Goal: Book appointment/travel/reservation

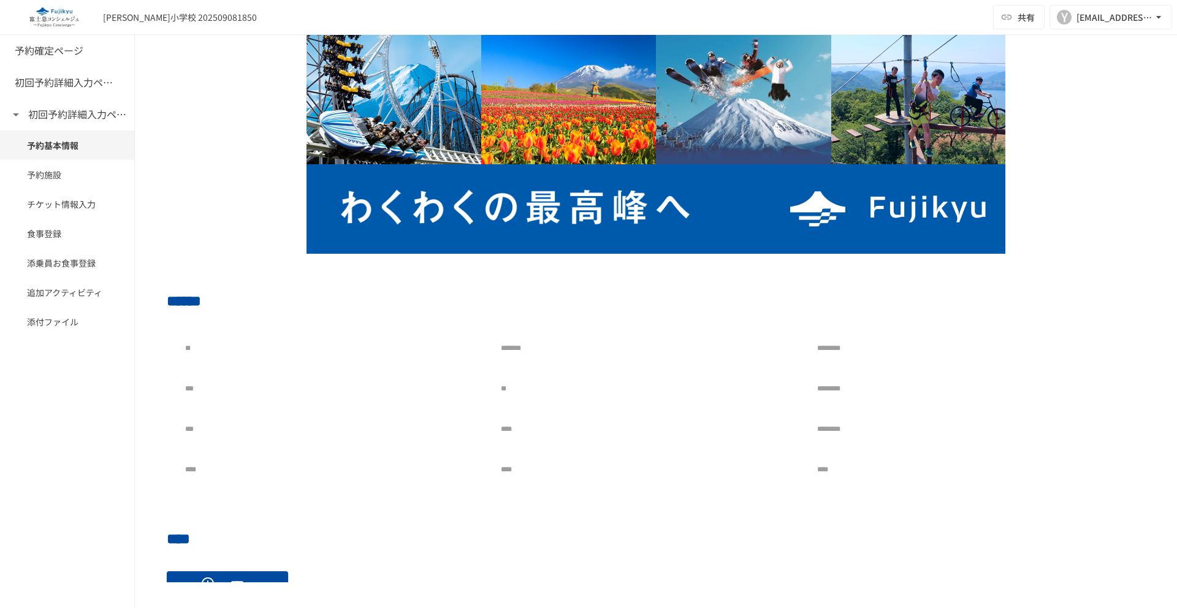
scroll to position [70, 0]
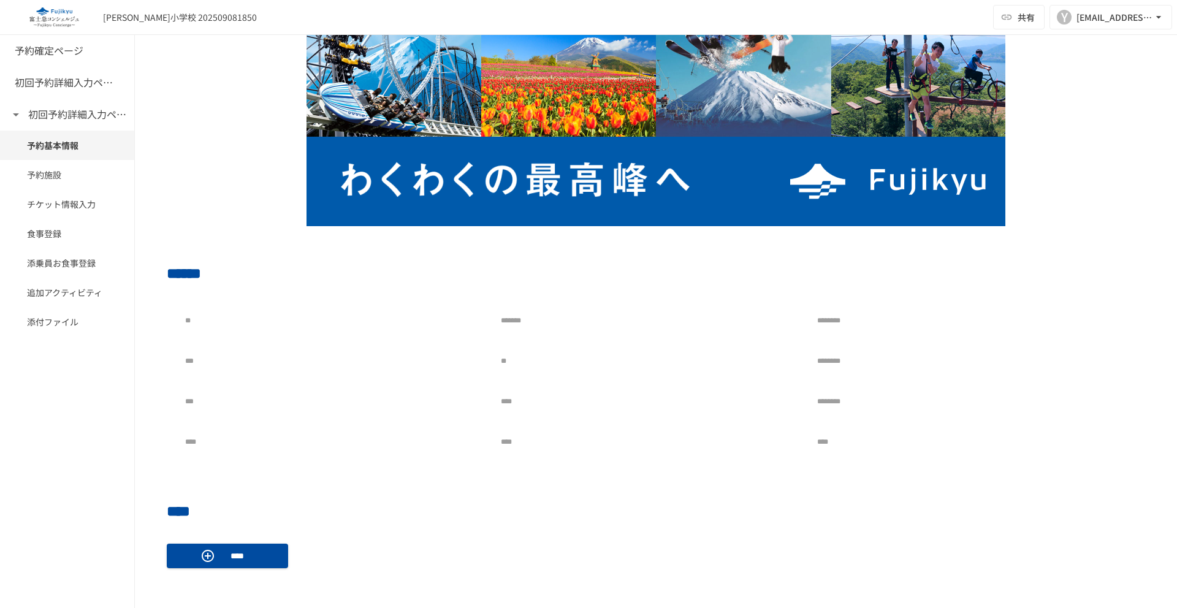
click at [78, 429] on div "予約確定ページ 初回予約詳細入力ページ 初回予約詳細入力ページ 予約基本情報 予約施設 チケット情報入力 食事登録 添乗員お食事登録 追加アクティビティ 添付…" at bounding box center [67, 321] width 135 height 573
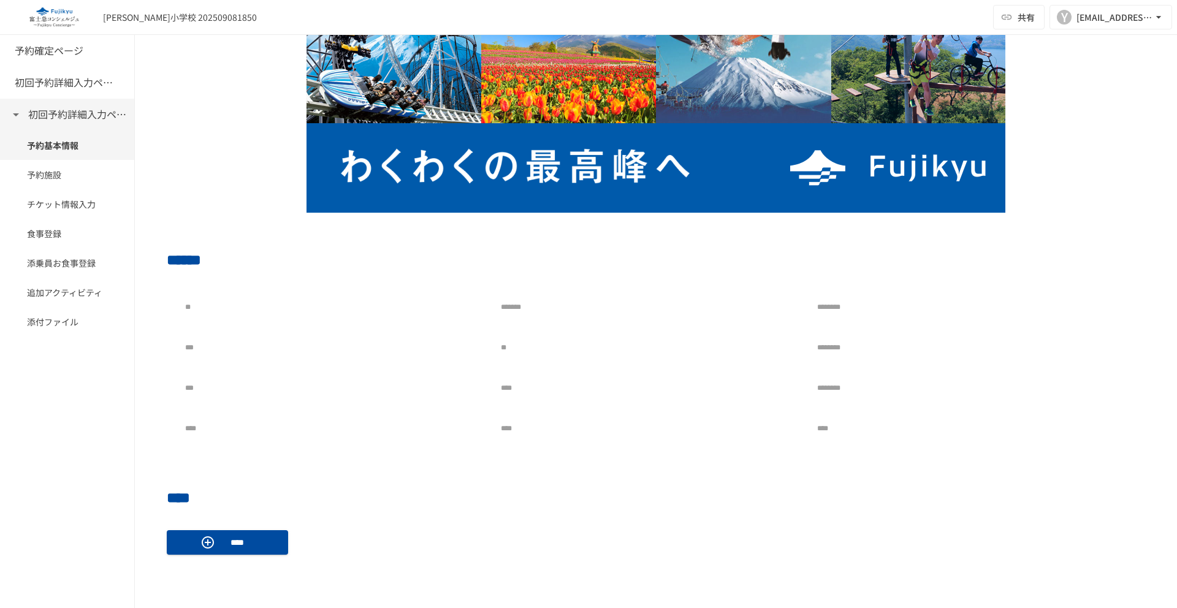
scroll to position [82, 0]
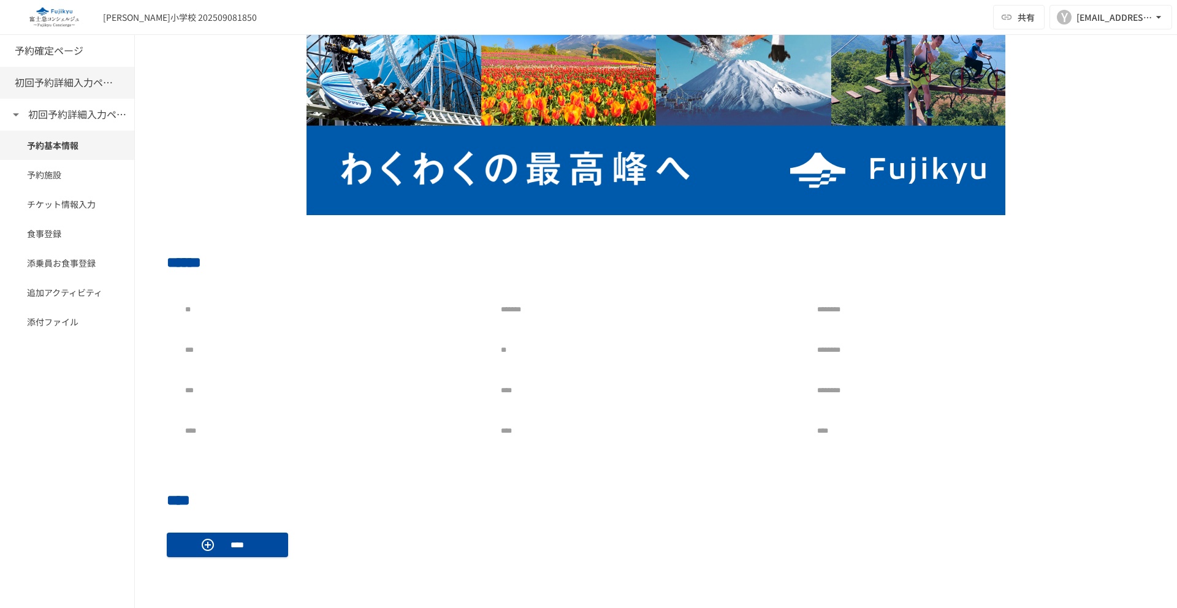
click at [45, 89] on h6 "初回予約詳細入力ページ" at bounding box center [64, 83] width 98 height 16
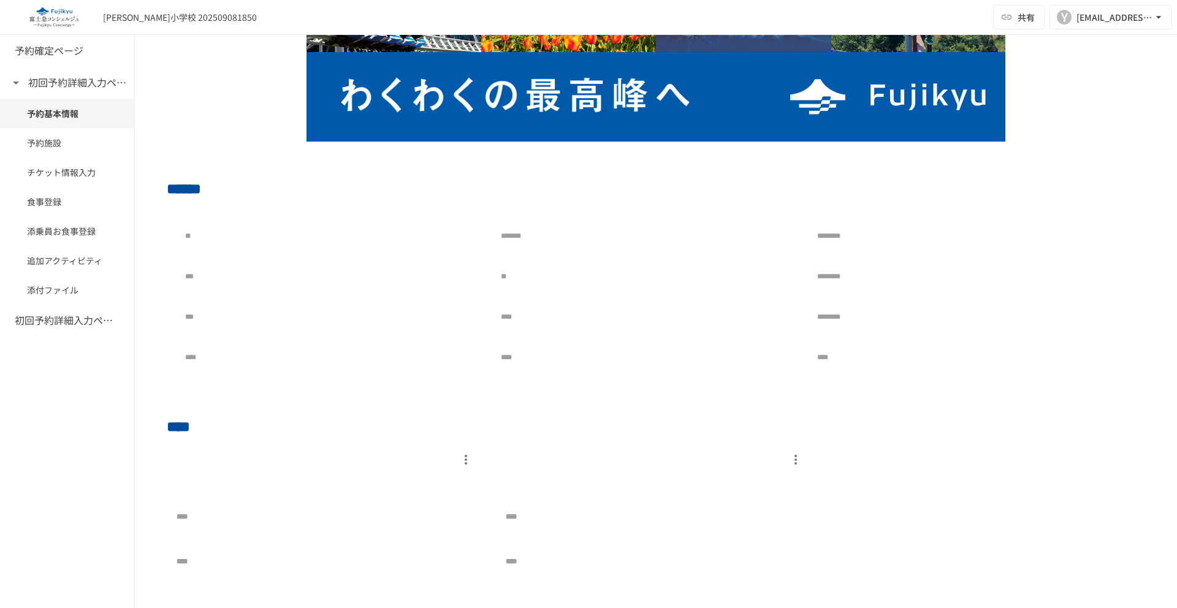
scroll to position [171, 0]
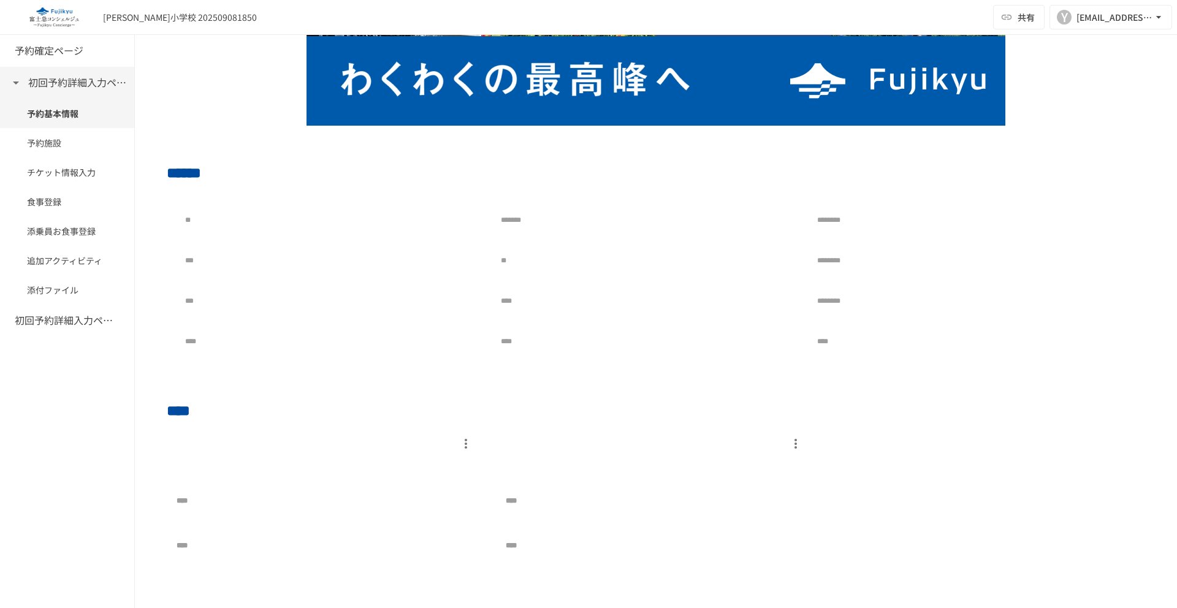
click at [20, 77] on icon at bounding box center [16, 82] width 15 height 15
click at [47, 110] on h6 "初回予約詳細入力ページ" at bounding box center [64, 115] width 98 height 16
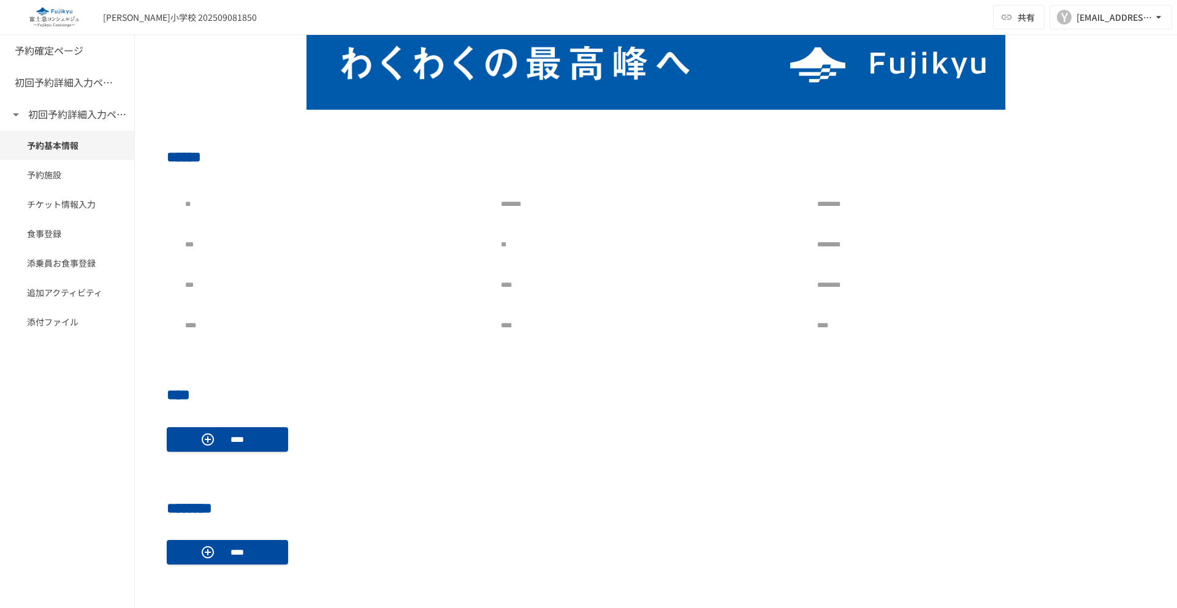
scroll to position [324, 0]
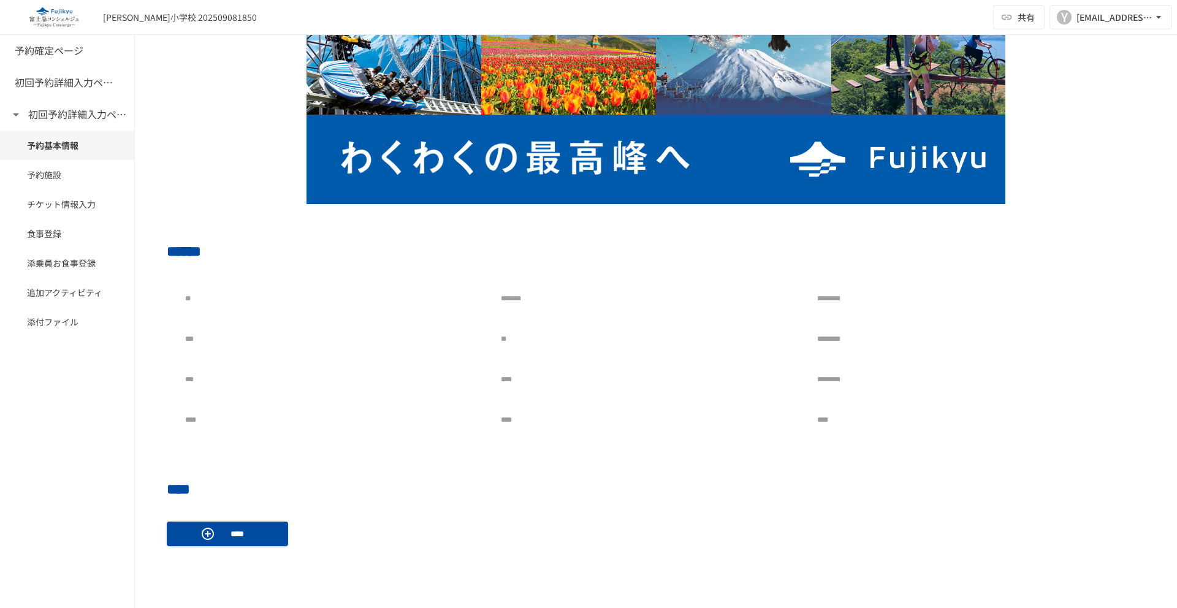
scroll to position [92, 0]
click at [382, 410] on div at bounding box center [368, 420] width 225 height 25
click at [375, 415] on div at bounding box center [368, 420] width 225 height 25
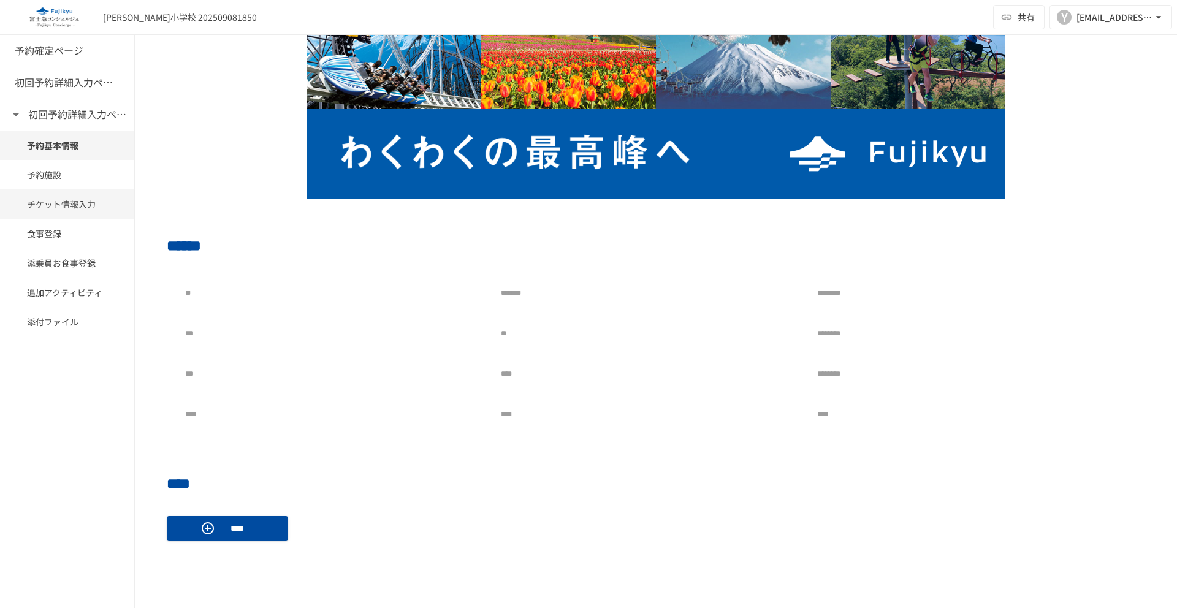
scroll to position [99, 0]
click at [50, 45] on h6 "予約確定ページ" at bounding box center [49, 51] width 69 height 16
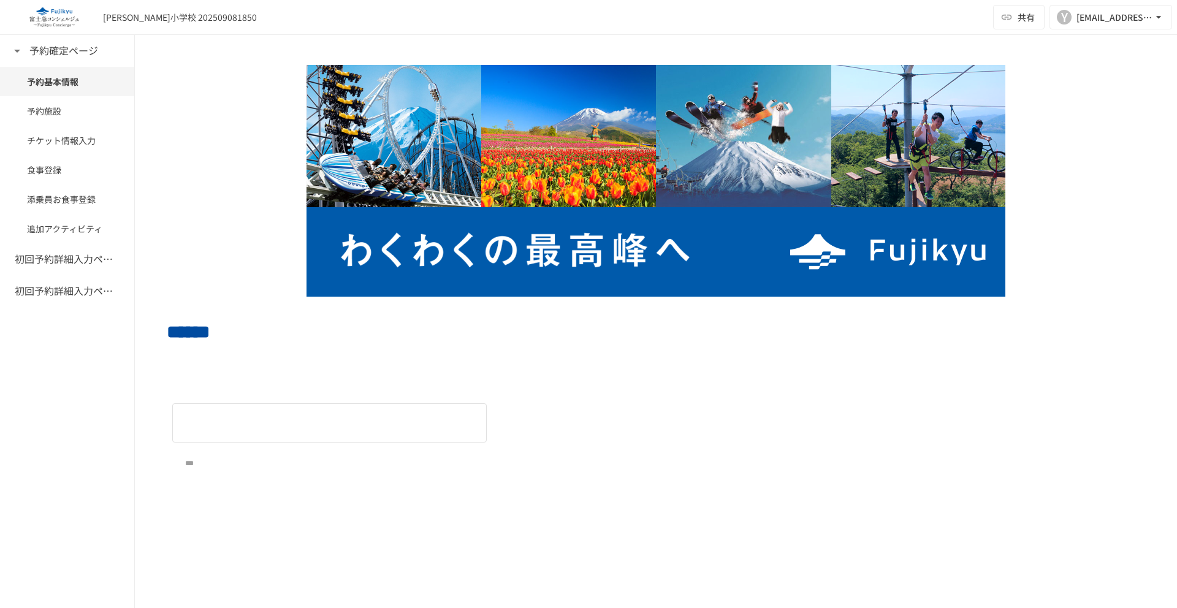
click at [284, 419] on div at bounding box center [368, 423] width 225 height 25
click at [300, 426] on div at bounding box center [368, 423] width 225 height 25
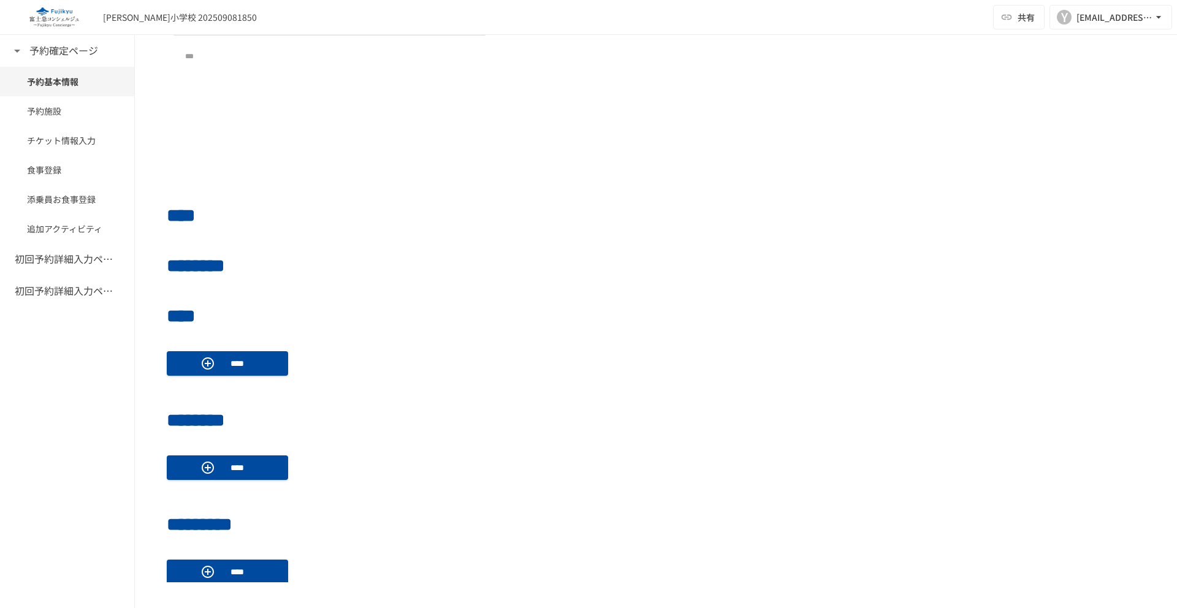
scroll to position [527, 0]
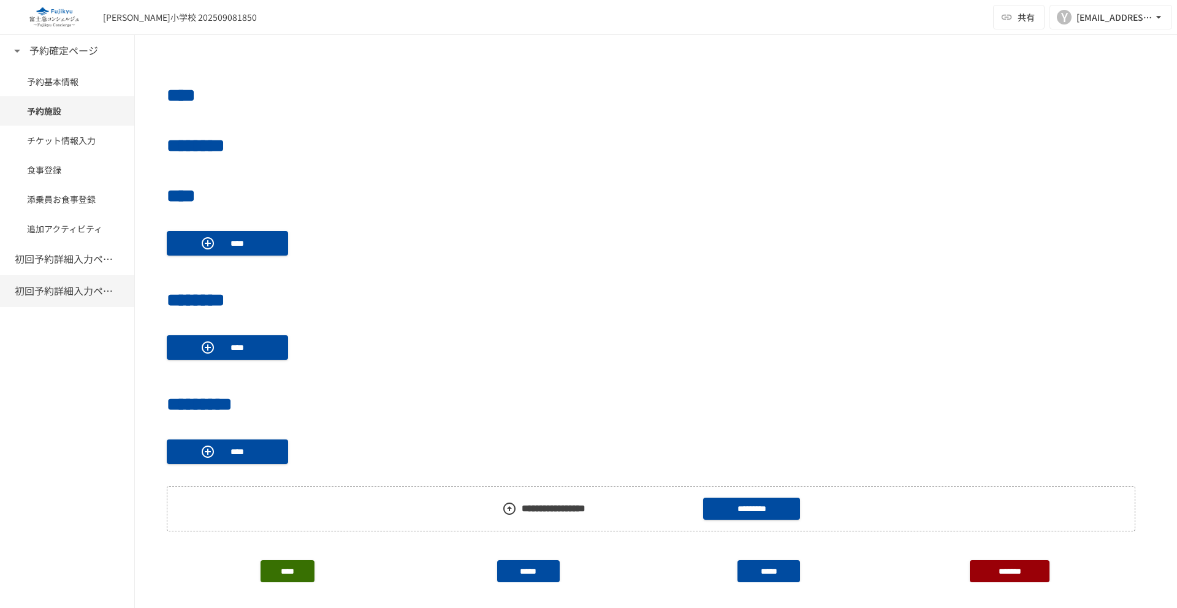
click at [54, 294] on h6 "初回予約詳細入力ページ" at bounding box center [64, 291] width 98 height 16
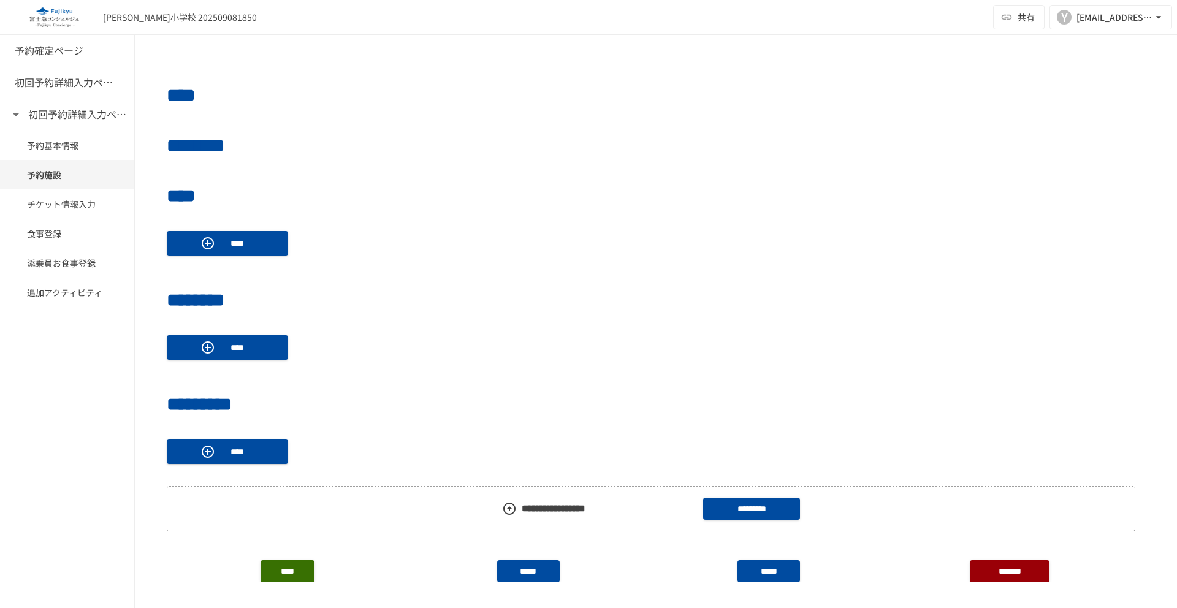
scroll to position [1057, 0]
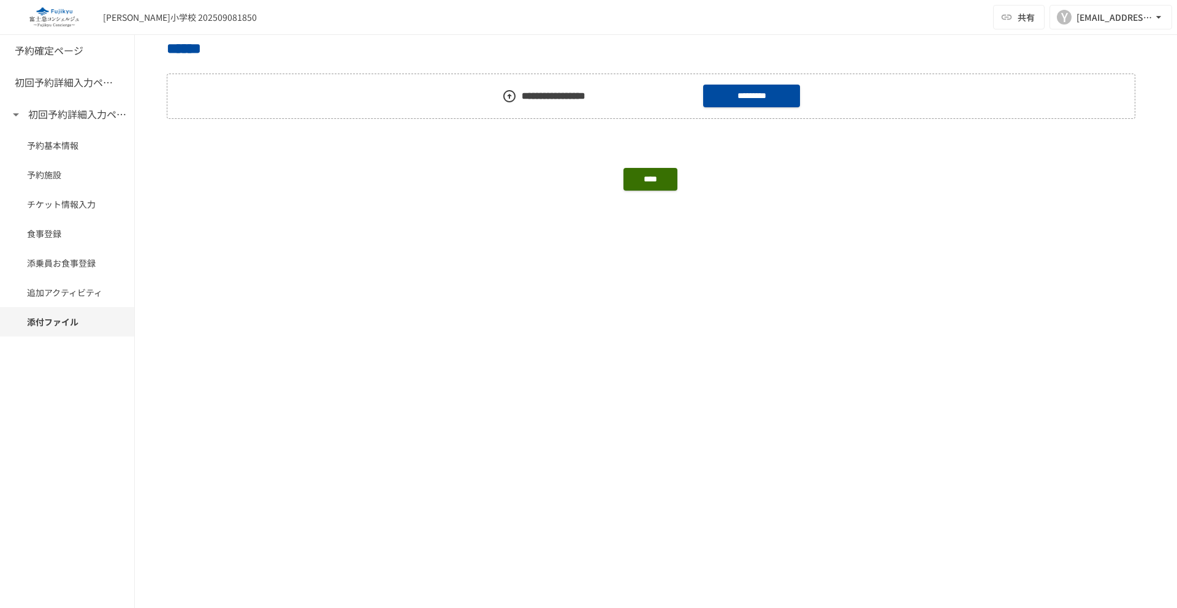
click at [46, 402] on div "予約確定ページ 初回予約詳細入力ページ 初回予約詳細入力ページ 予約基本情報 予約施設 チケット情報入力 食事登録 添乗員お食事登録 追加アクティビティ 添付…" at bounding box center [67, 321] width 135 height 573
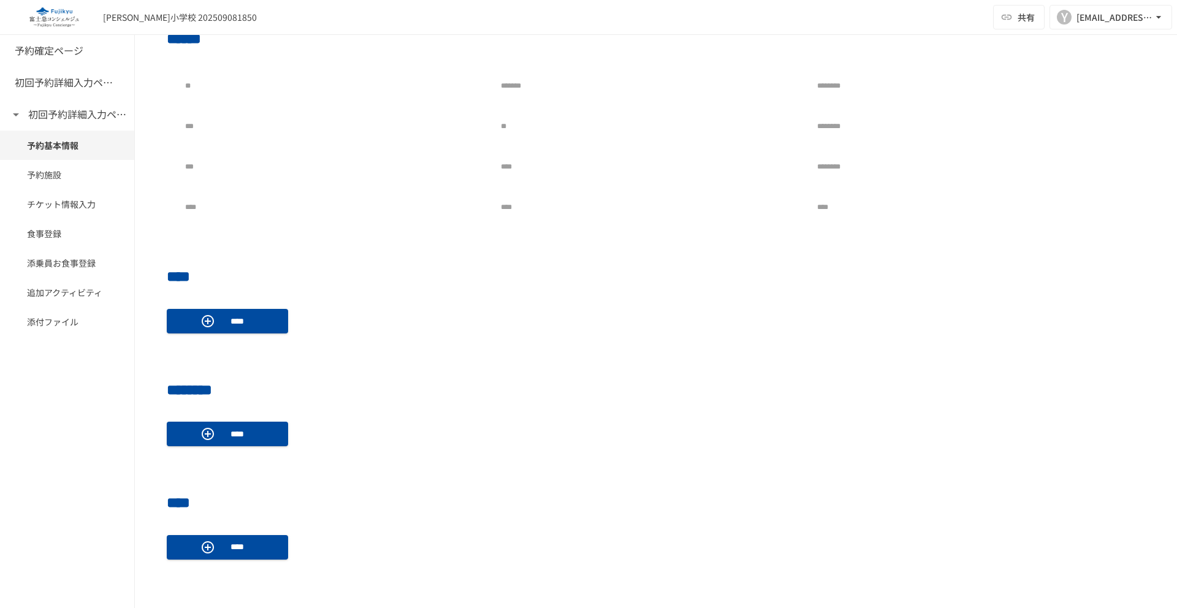
scroll to position [34, 0]
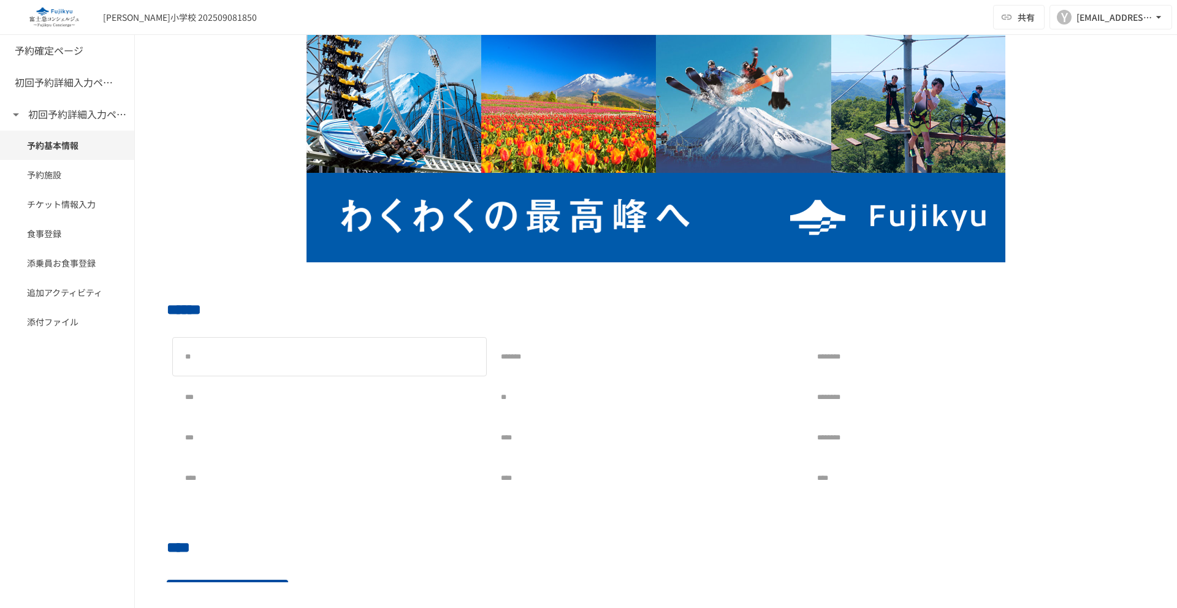
click at [920, 361] on div at bounding box center [1000, 357] width 225 height 25
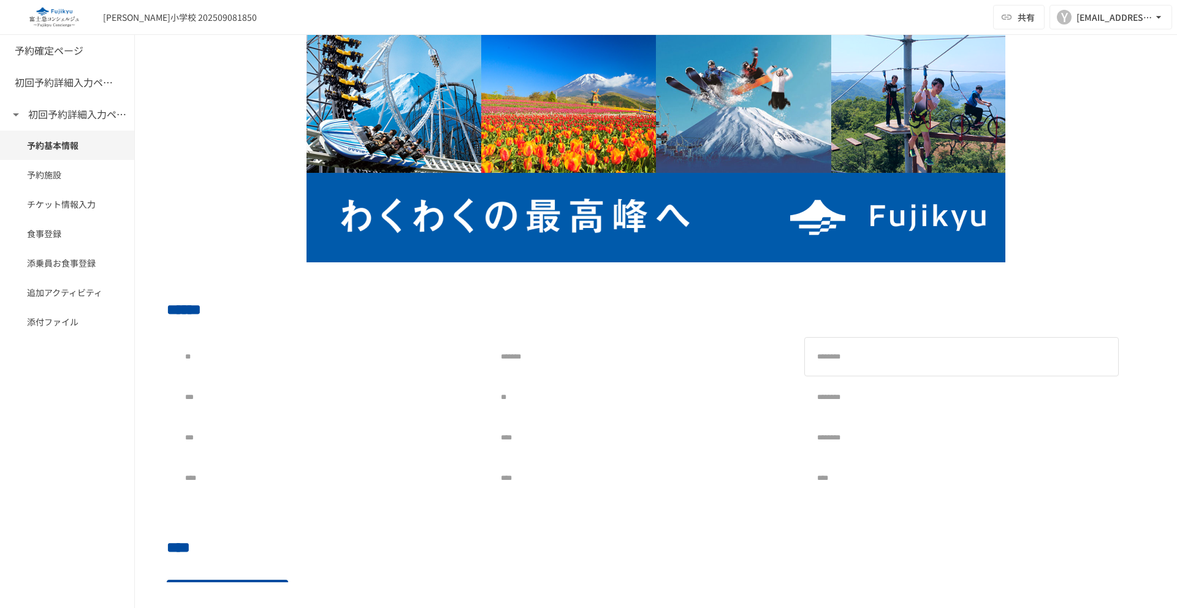
click at [920, 361] on div at bounding box center [1000, 357] width 225 height 25
click at [650, 354] on div at bounding box center [684, 357] width 225 height 25
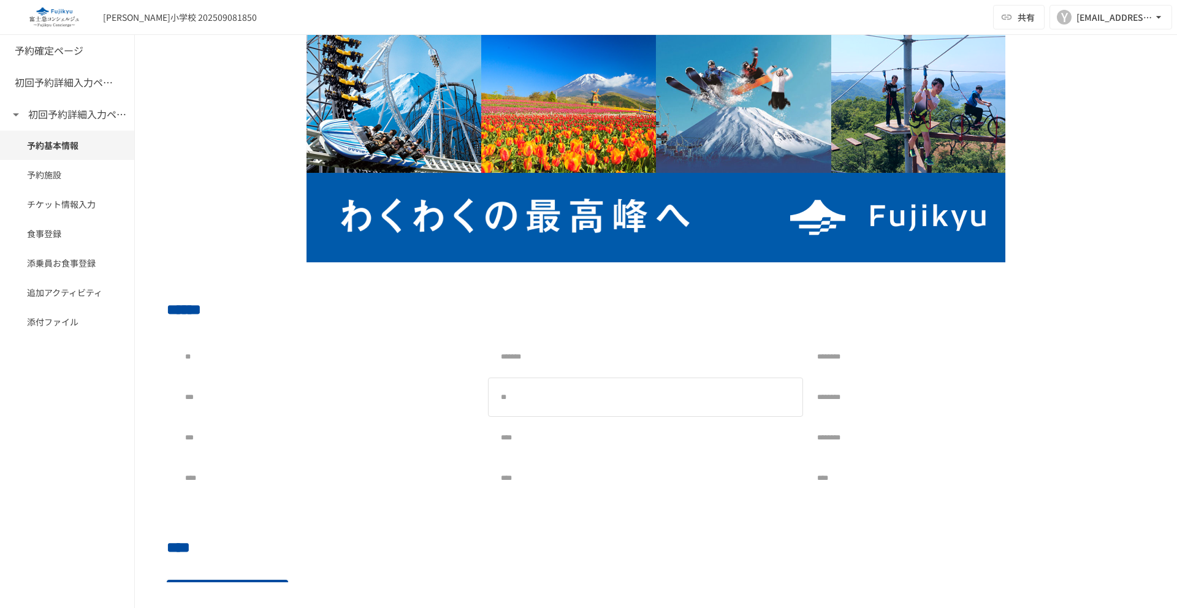
click at [640, 407] on div at bounding box center [684, 397] width 225 height 25
click at [642, 434] on div at bounding box center [684, 437] width 225 height 25
click at [937, 451] on div "********" at bounding box center [961, 438] width 303 height 28
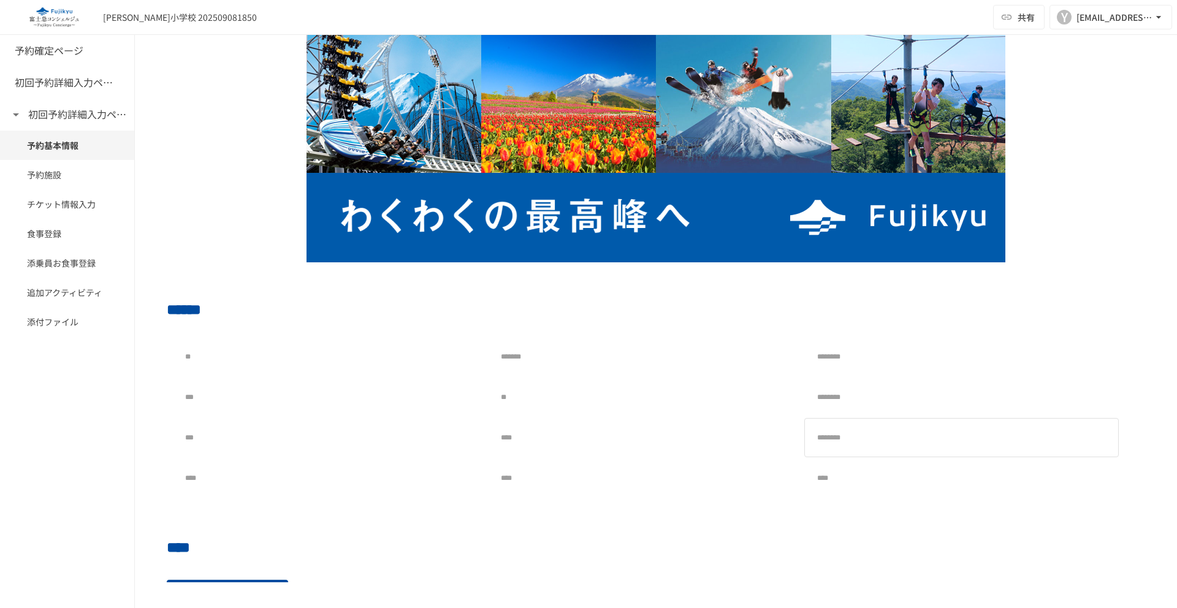
click at [937, 451] on div "********" at bounding box center [961, 438] width 303 height 28
click at [920, 483] on div at bounding box center [1000, 478] width 225 height 25
drag, startPoint x: 920, startPoint y: 483, endPoint x: 746, endPoint y: 476, distance: 173.6
click at [920, 482] on div at bounding box center [1000, 478] width 225 height 25
click at [688, 479] on div at bounding box center [684, 478] width 225 height 25
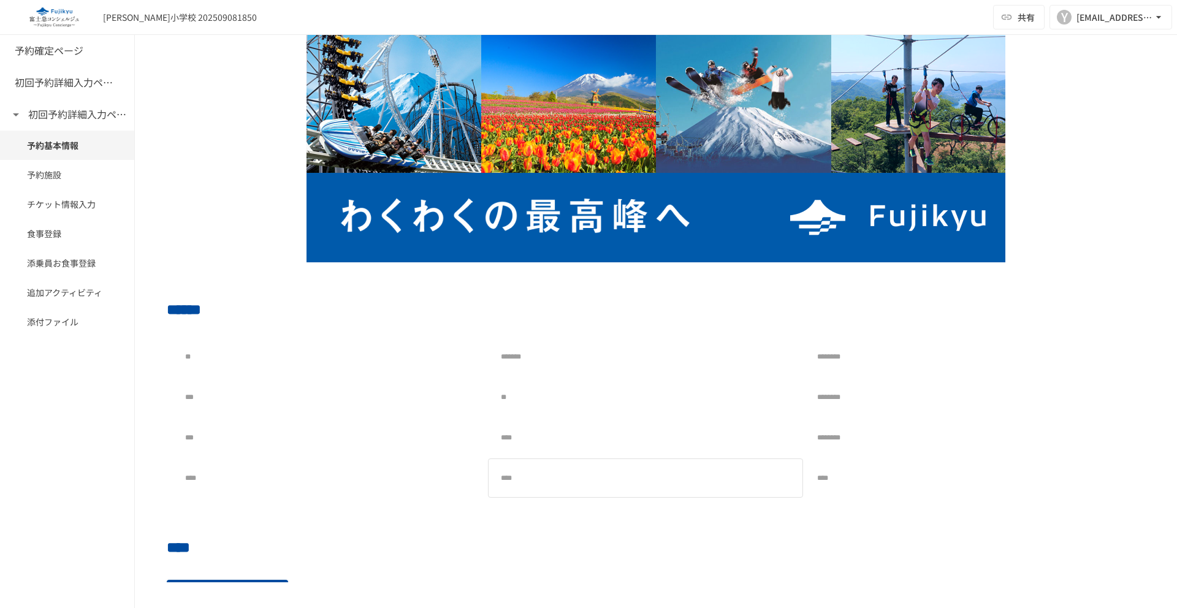
click at [688, 479] on div at bounding box center [684, 478] width 225 height 25
click at [257, 471] on p at bounding box center [263, 478] width 15 height 15
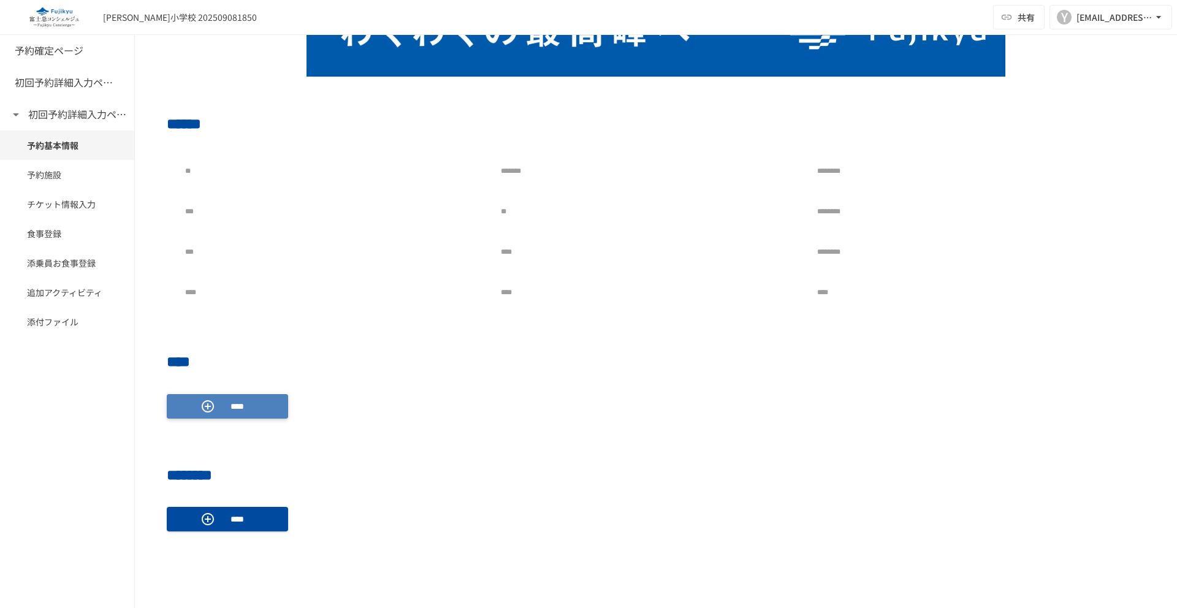
click at [267, 411] on button "****" at bounding box center [227, 406] width 121 height 25
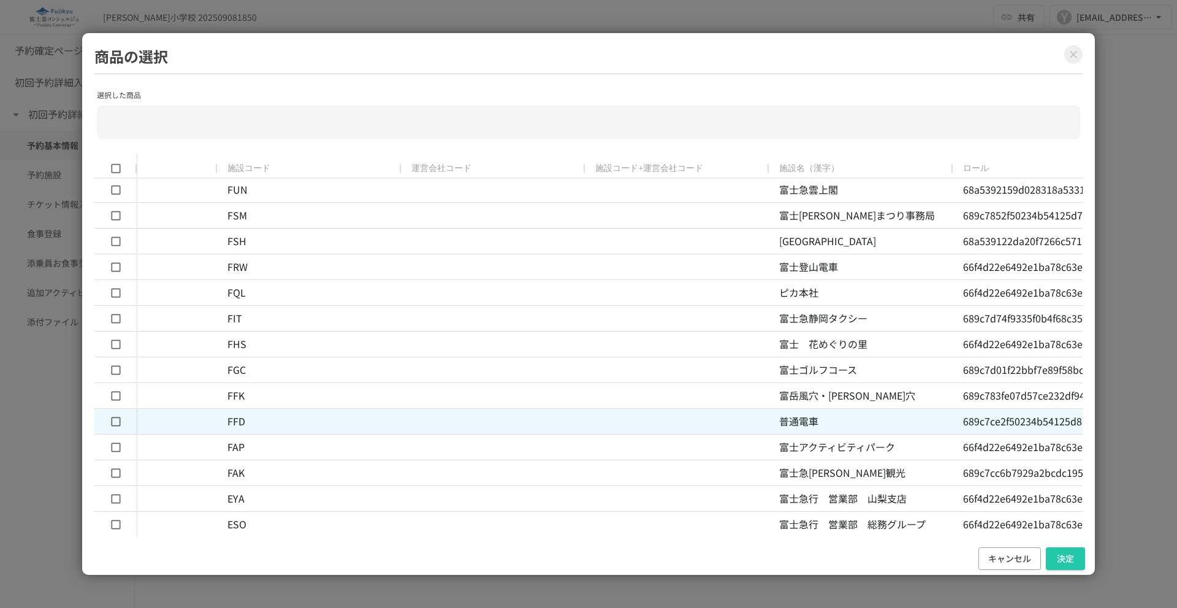
scroll to position [0, 0]
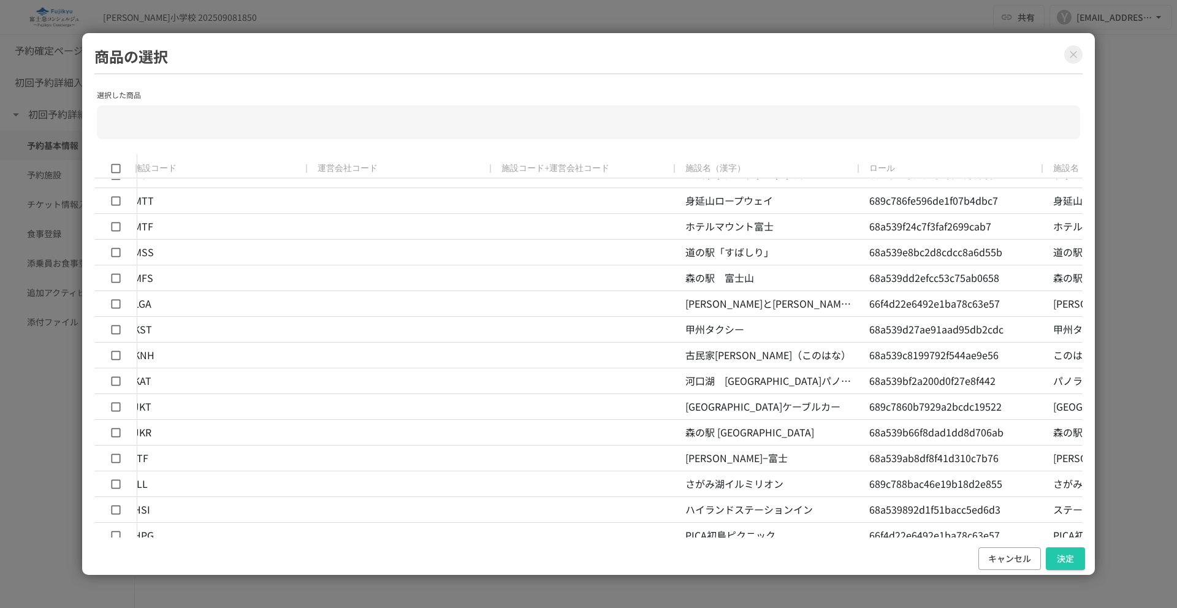
click at [1075, 56] on icon "Close modal" at bounding box center [1073, 54] width 7 height 7
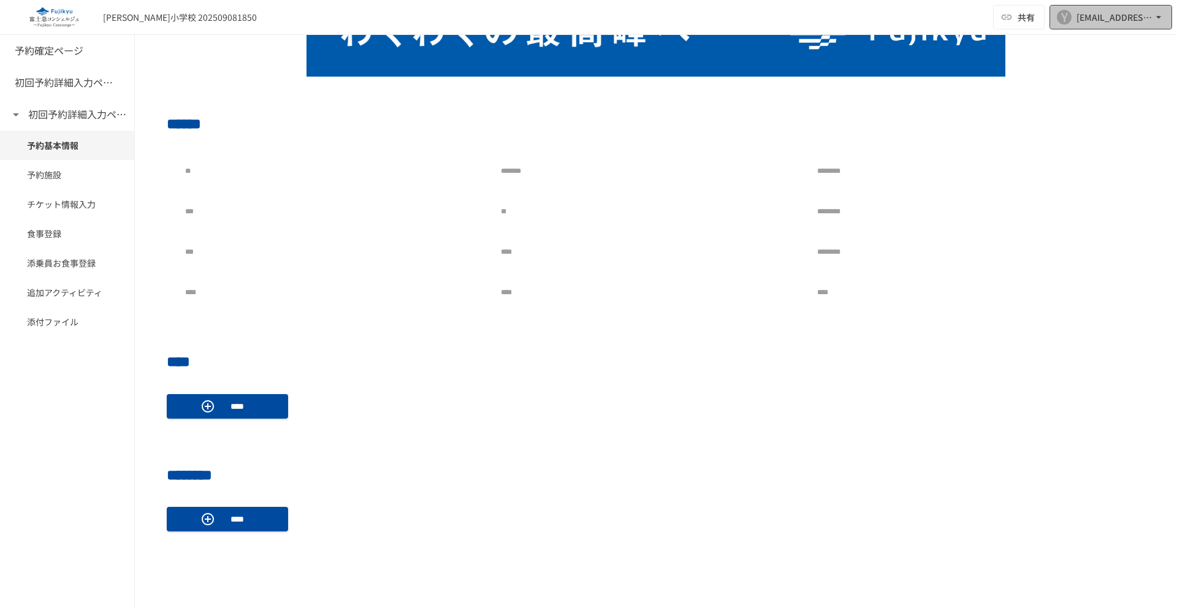
click at [1104, 25] on button "Y [EMAIL_ADDRESS][DOMAIN_NAME]" at bounding box center [1111, 17] width 123 height 25
click at [1075, 23] on button "Y [EMAIL_ADDRESS][DOMAIN_NAME]" at bounding box center [1111, 17] width 123 height 25
click at [1081, 38] on li "組織設定" at bounding box center [1108, 45] width 116 height 22
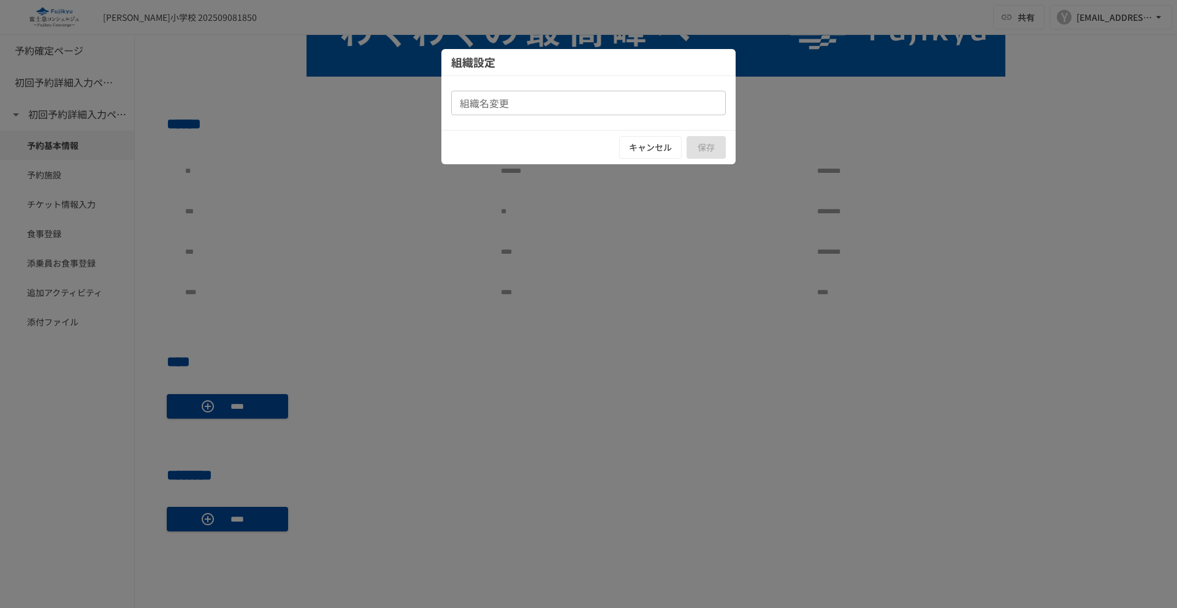
type input "**********"
click at [658, 146] on button "キャンセル" at bounding box center [650, 147] width 63 height 23
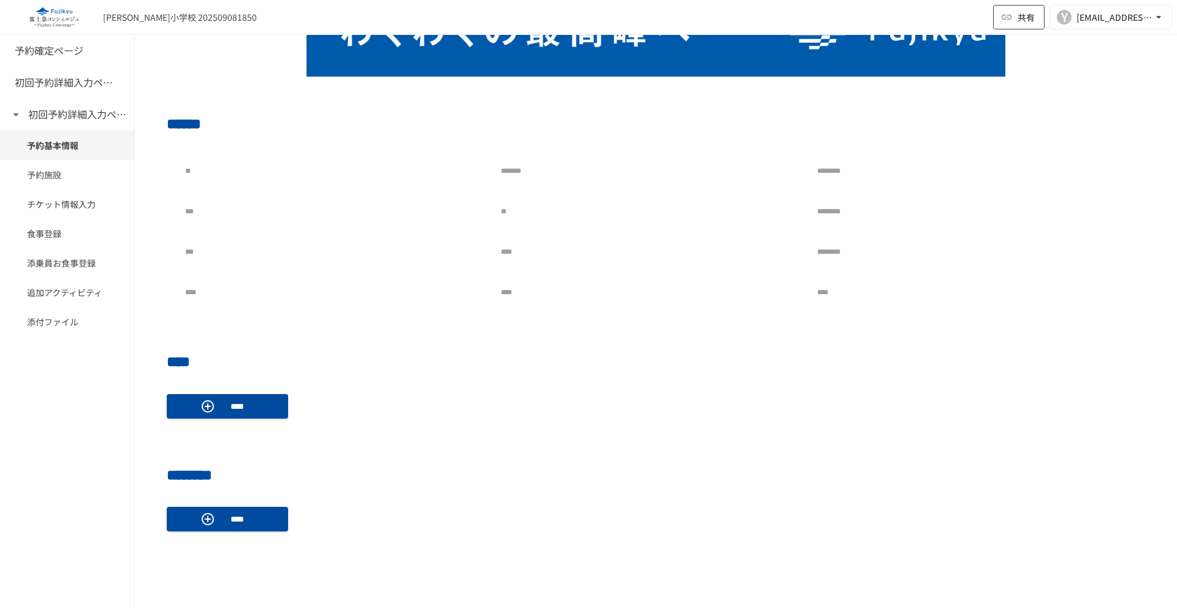
click at [1026, 24] on button "共有" at bounding box center [1018, 17] width 51 height 25
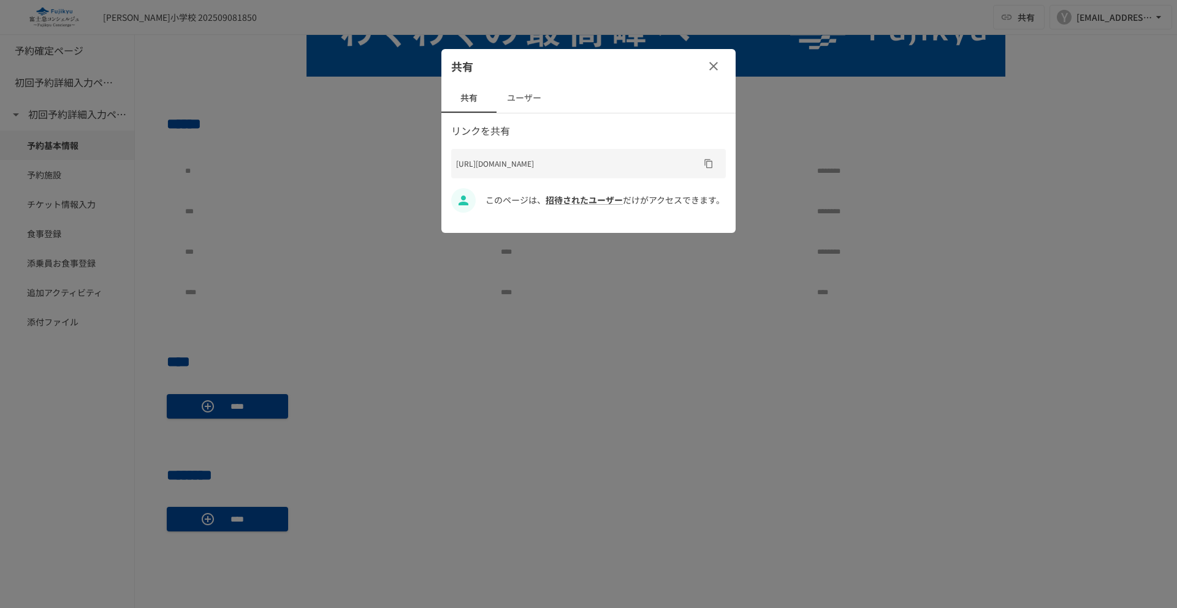
click at [524, 101] on button "ユーザー" at bounding box center [524, 97] width 55 height 29
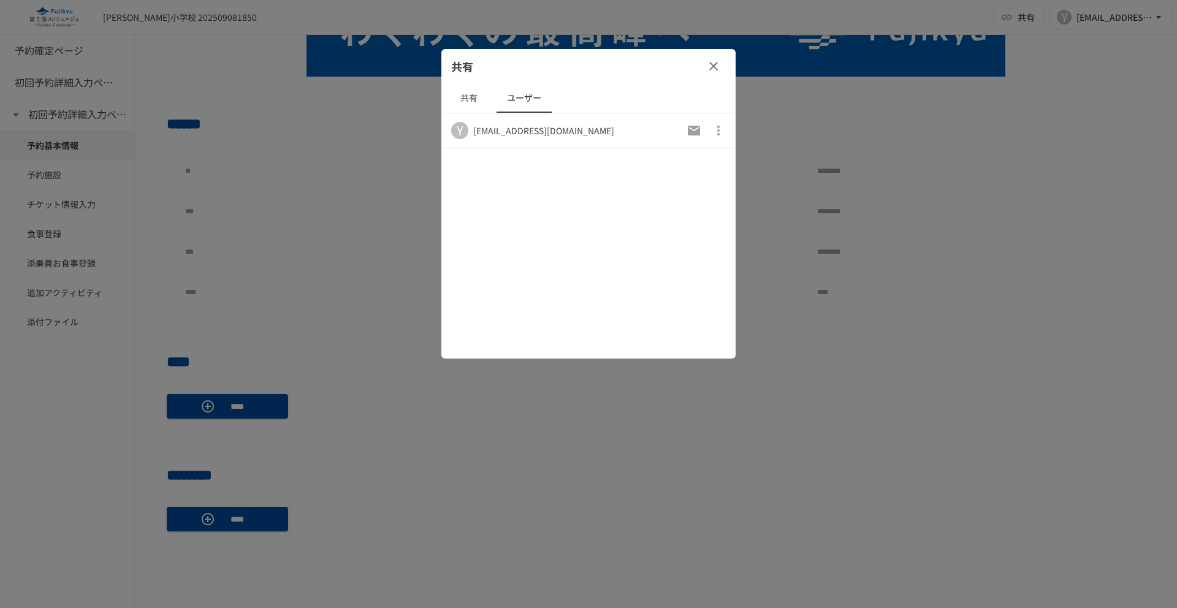
click at [717, 68] on icon "button" at bounding box center [713, 66] width 15 height 15
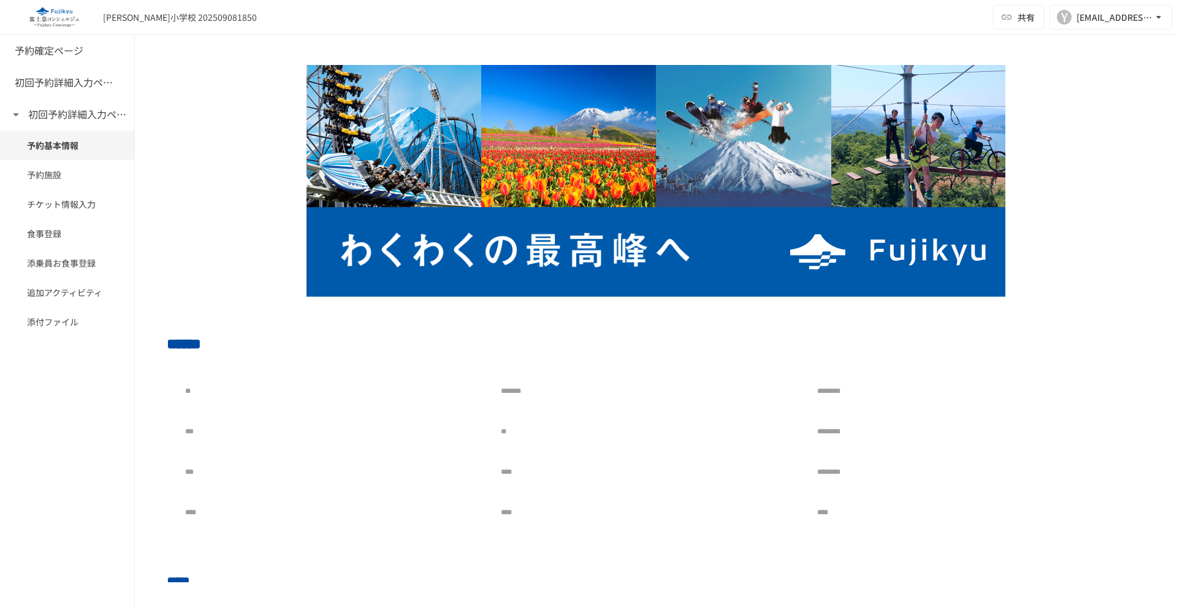
click at [174, 217] on div at bounding box center [656, 181] width 978 height 232
